Goal: Check status: Check status

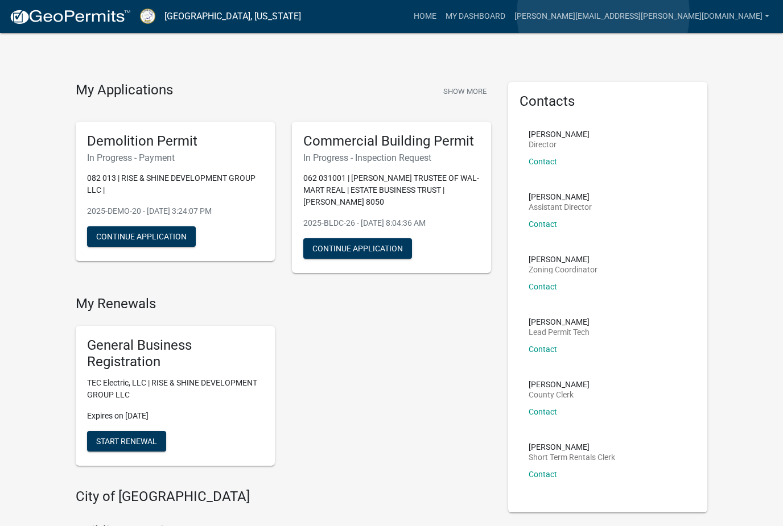
click at [510, 14] on link "My Dashboard" at bounding box center [475, 17] width 69 height 22
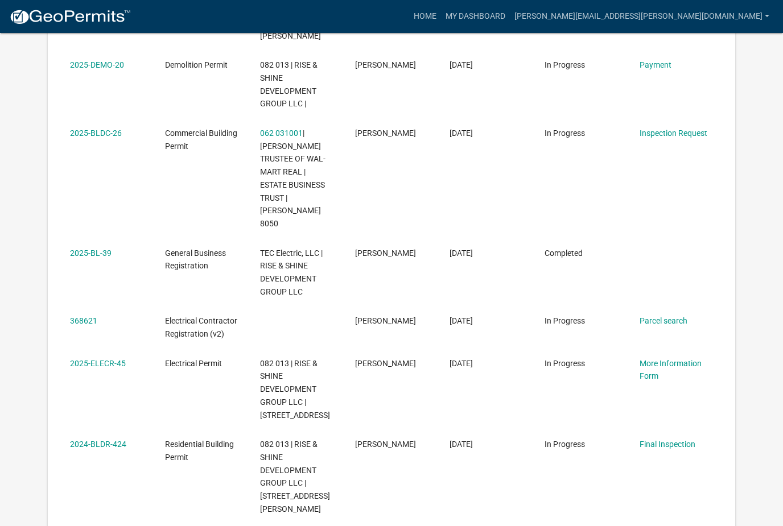
scroll to position [284, 0]
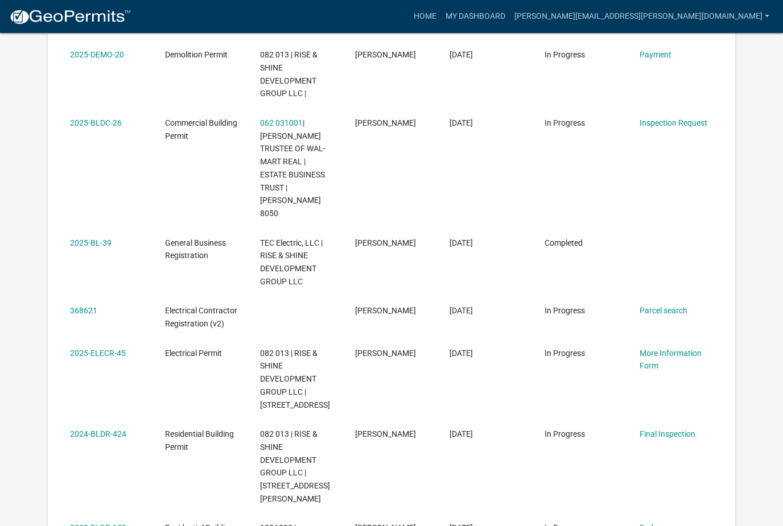
click at [686, 430] on link "Final Inspection" at bounding box center [668, 434] width 56 height 9
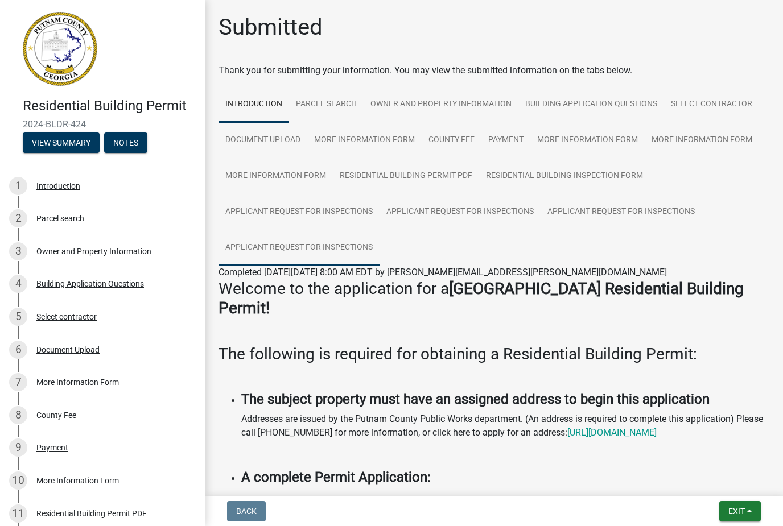
click at [337, 246] on link "Applicant Request for Inspections" at bounding box center [298, 248] width 161 height 36
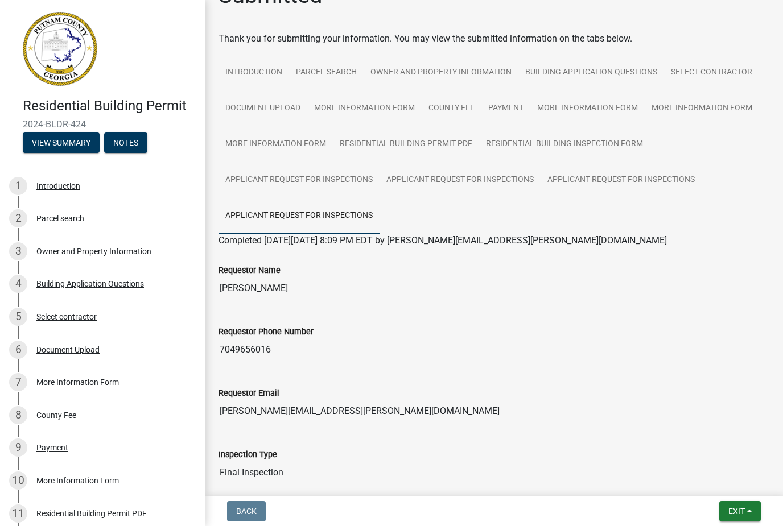
scroll to position [31, 0]
click at [698, 359] on input "7049656016" at bounding box center [493, 350] width 551 height 23
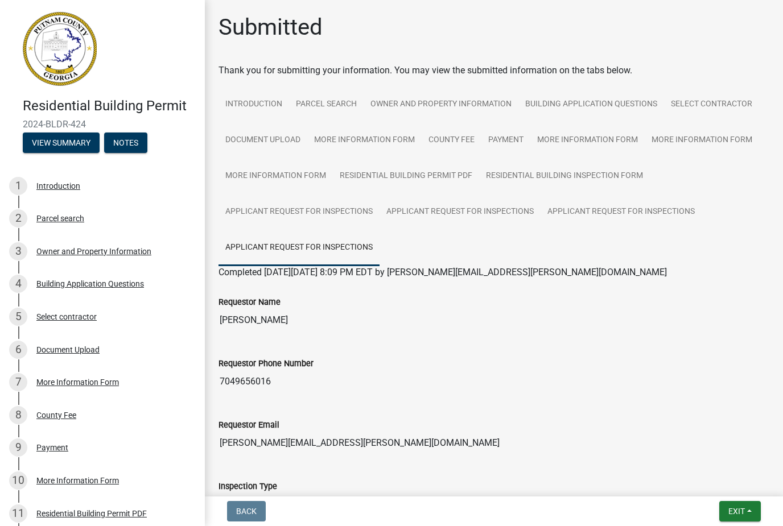
scroll to position [0, 0]
click at [644, 215] on link "Applicant Request for Inspections" at bounding box center [621, 212] width 161 height 36
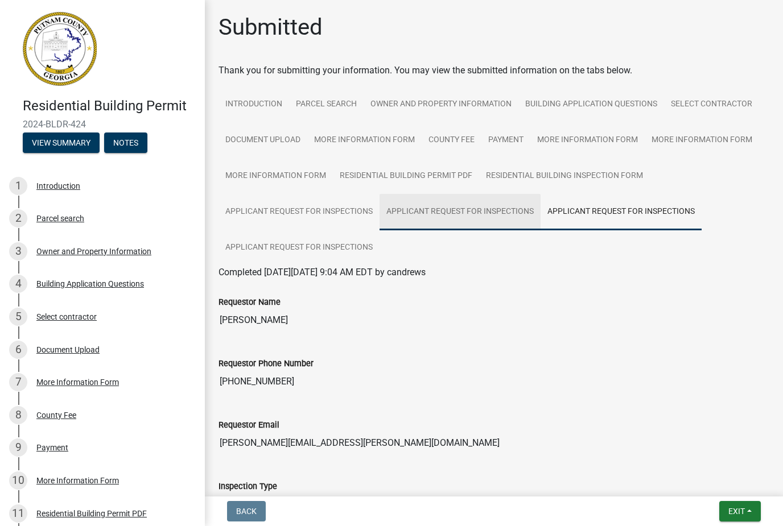
click at [474, 212] on link "Applicant Request for Inspections" at bounding box center [460, 212] width 161 height 36
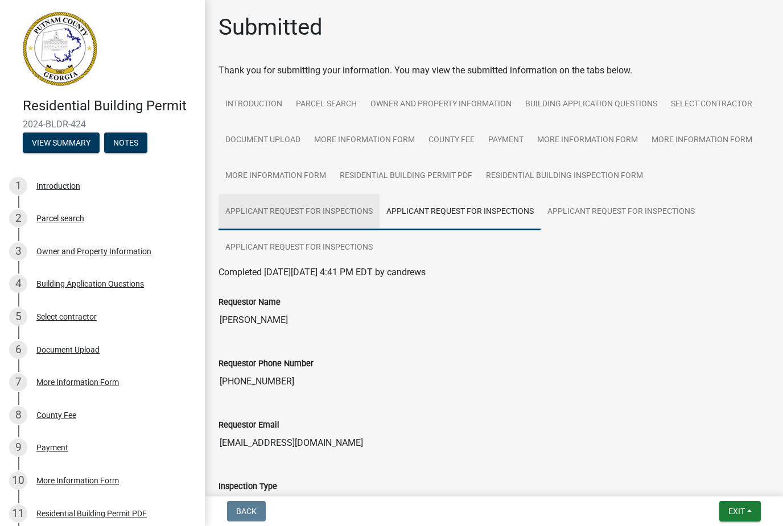
click at [332, 208] on link "Applicant Request for Inspections" at bounding box center [298, 212] width 161 height 36
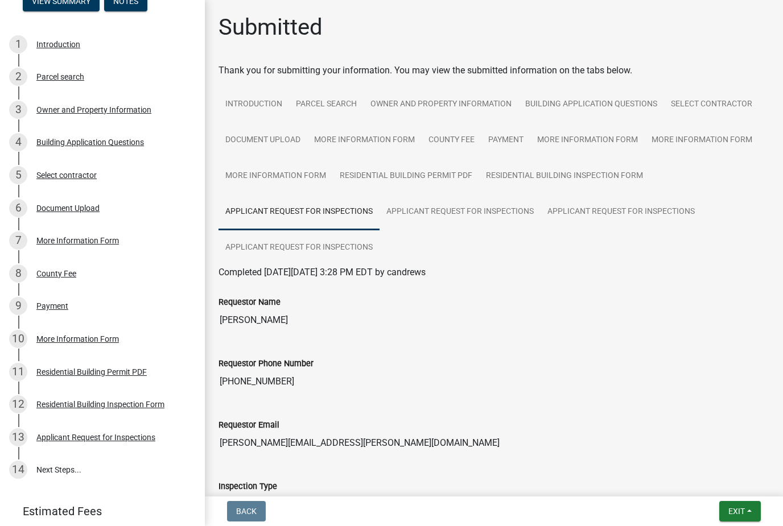
scroll to position [143, 0]
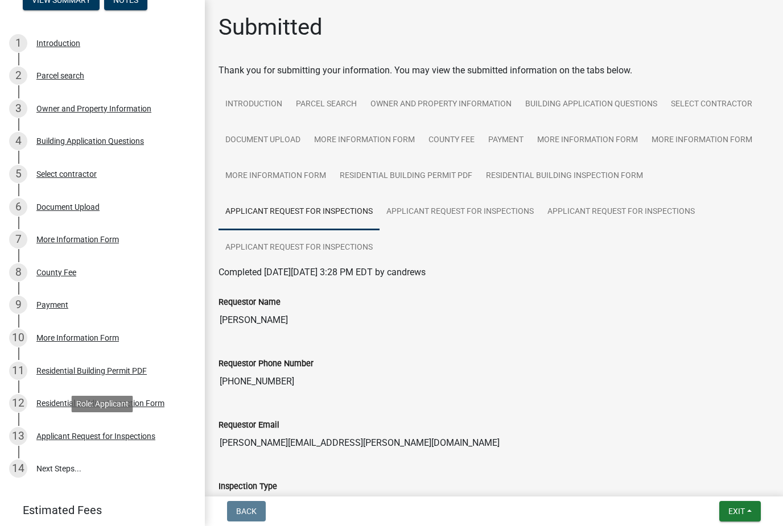
click at [71, 435] on div "Applicant Request for Inspections" at bounding box center [95, 436] width 119 height 8
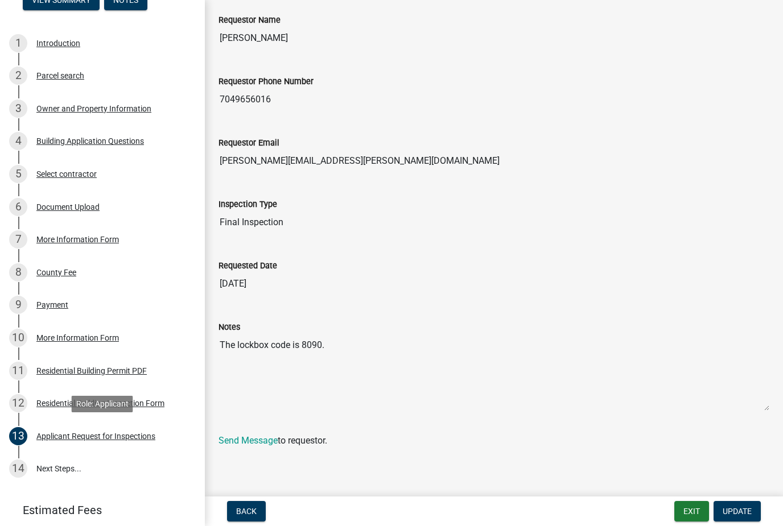
scroll to position [67, 0]
click at [49, 464] on link "14 Next Steps..." at bounding box center [102, 469] width 205 height 33
click at [47, 469] on link "14 Next Steps..." at bounding box center [102, 469] width 205 height 33
click at [745, 512] on span "Update" at bounding box center [737, 511] width 29 height 9
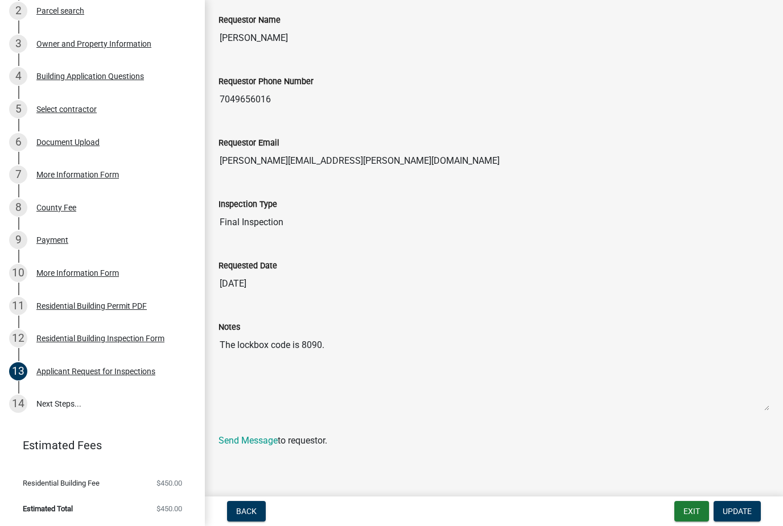
scroll to position [207, 0]
click at [44, 406] on link "14 Next Steps..." at bounding box center [102, 405] width 205 height 33
click at [61, 337] on div "Residential Building Inspection Form" at bounding box center [100, 339] width 128 height 8
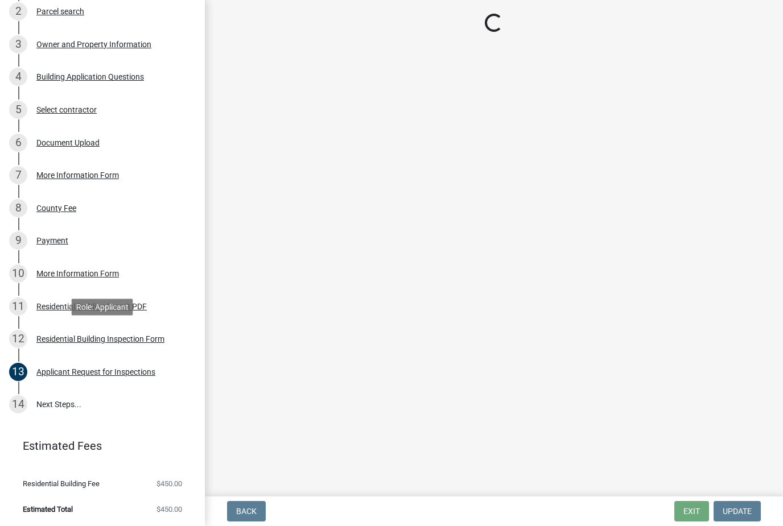
scroll to position [0, 0]
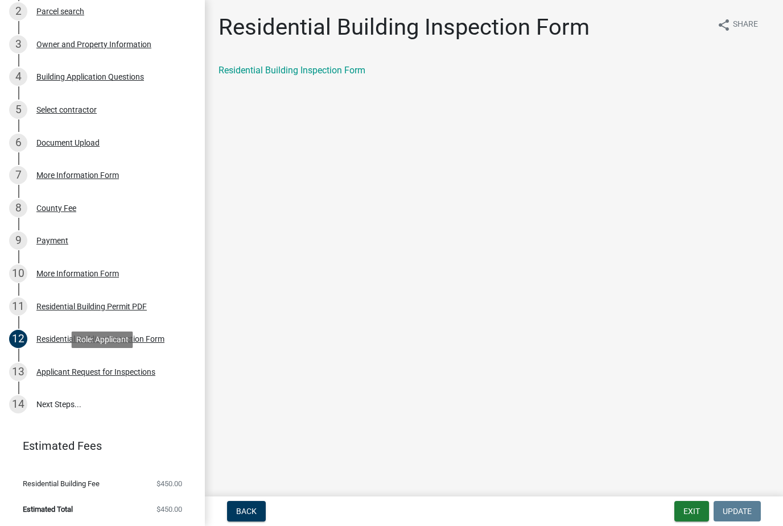
click at [44, 379] on div "13 Applicant Request for Inspections" at bounding box center [98, 372] width 178 height 18
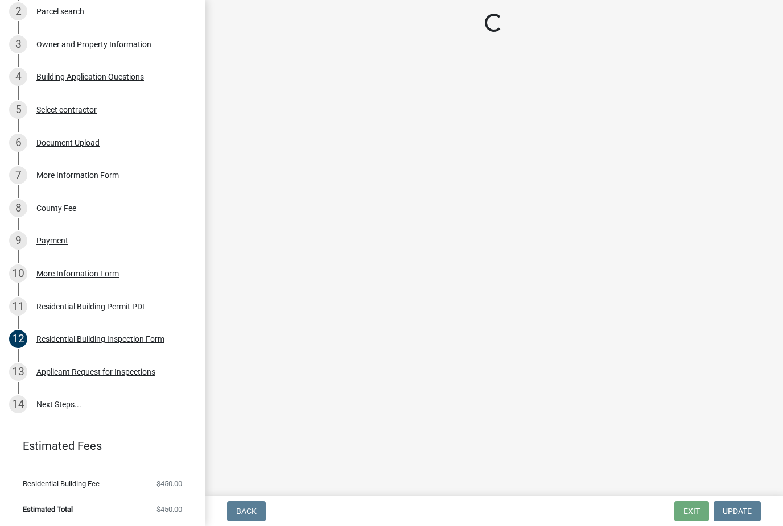
click at [11, 403] on div "14" at bounding box center [18, 404] width 18 height 18
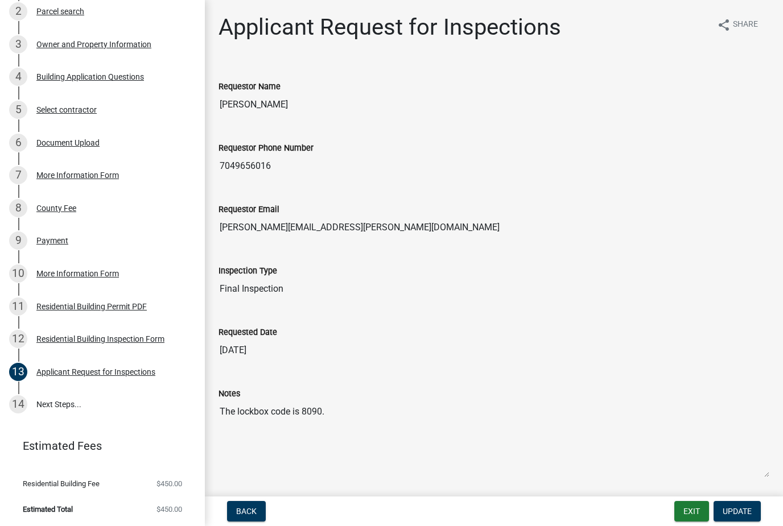
click at [41, 406] on link "14 Next Steps..." at bounding box center [102, 405] width 205 height 33
click at [39, 407] on link "14 Next Steps..." at bounding box center [102, 405] width 205 height 33
